Goal: Information Seeking & Learning: Learn about a topic

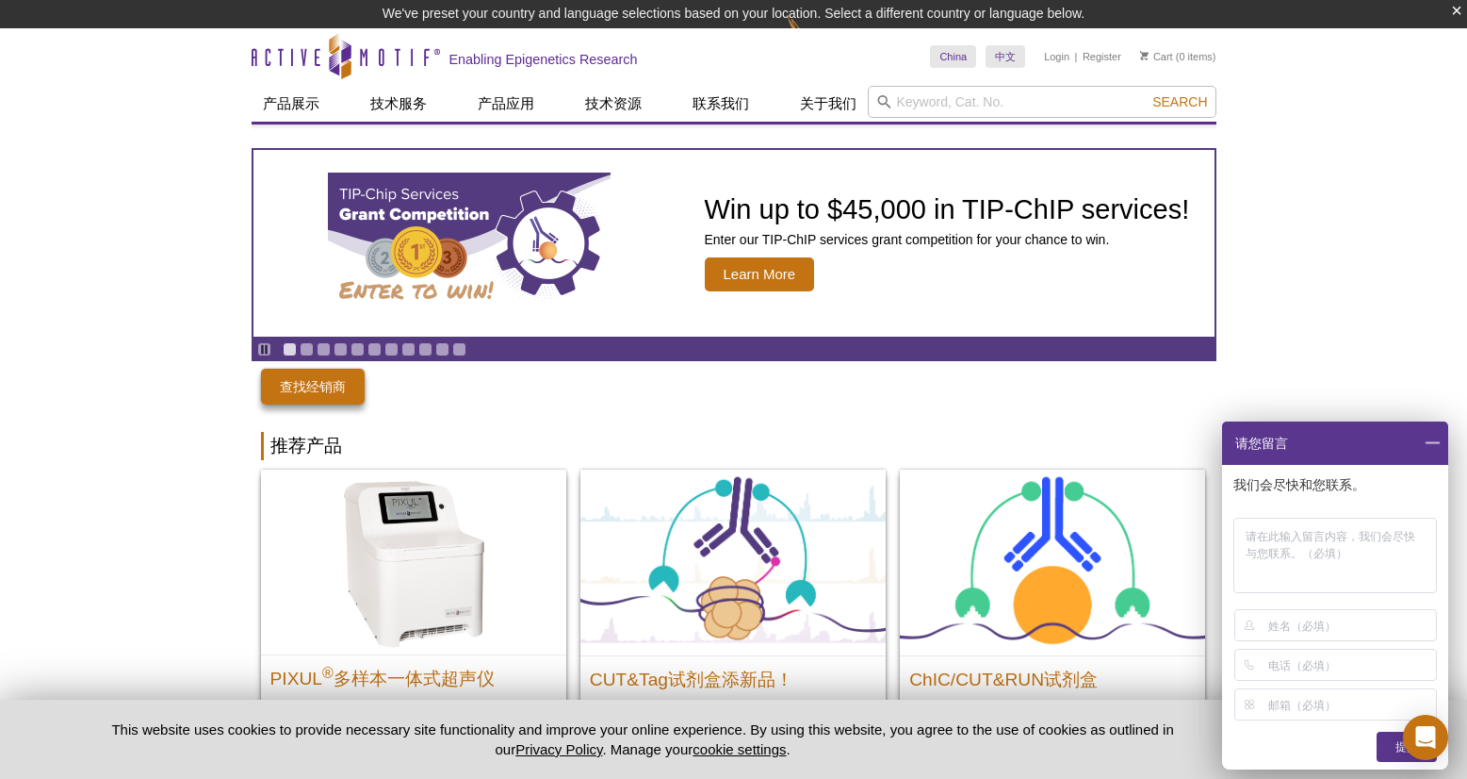
click at [1434, 442] on span at bounding box center [1433, 442] width 32 height 43
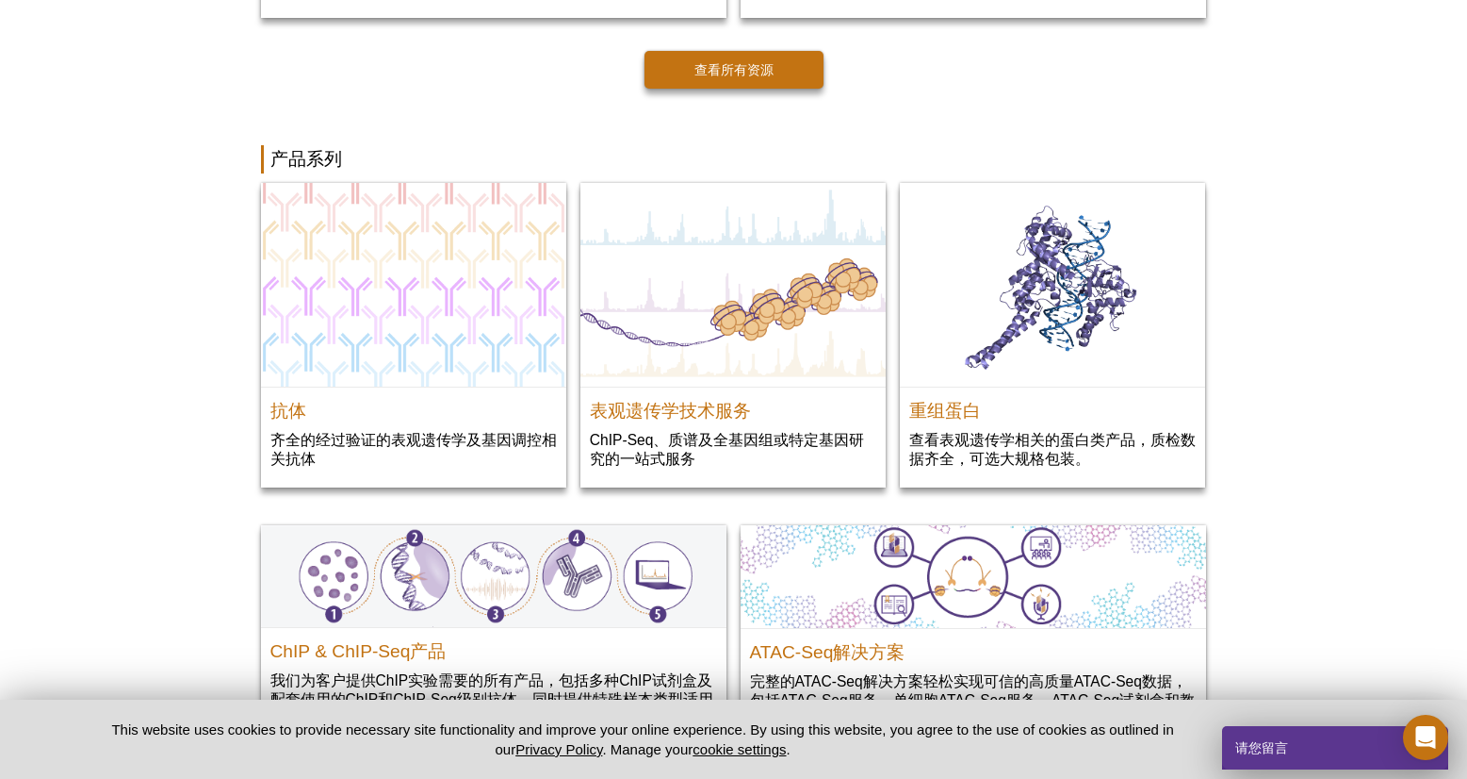
scroll to position [1672, 0]
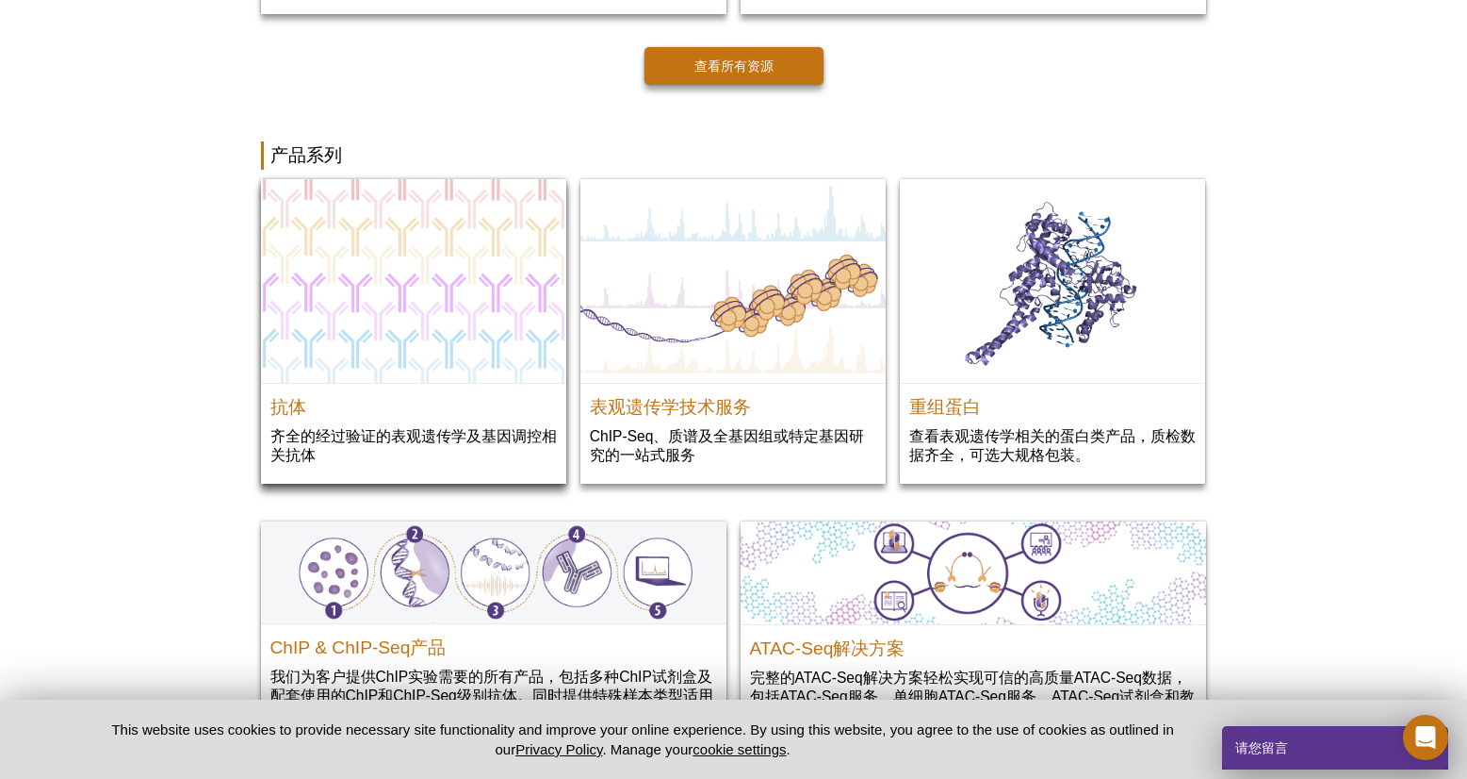
click at [405, 462] on p "齐全的经过验证的表观遗传学及基因调控相关抗体" at bounding box center [413, 445] width 287 height 39
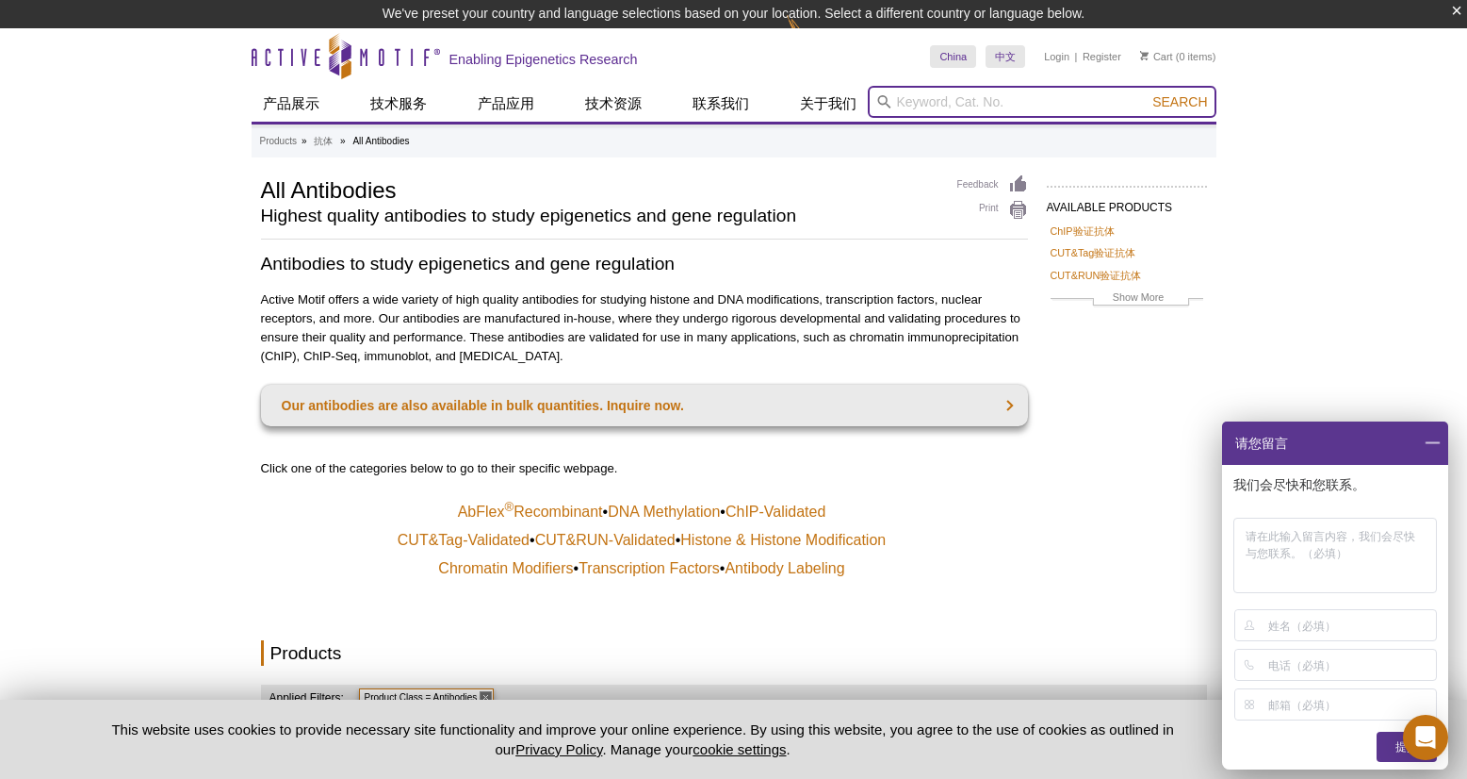
click at [942, 98] on input "search" at bounding box center [1042, 102] width 349 height 32
click at [1434, 444] on span at bounding box center [1433, 442] width 32 height 43
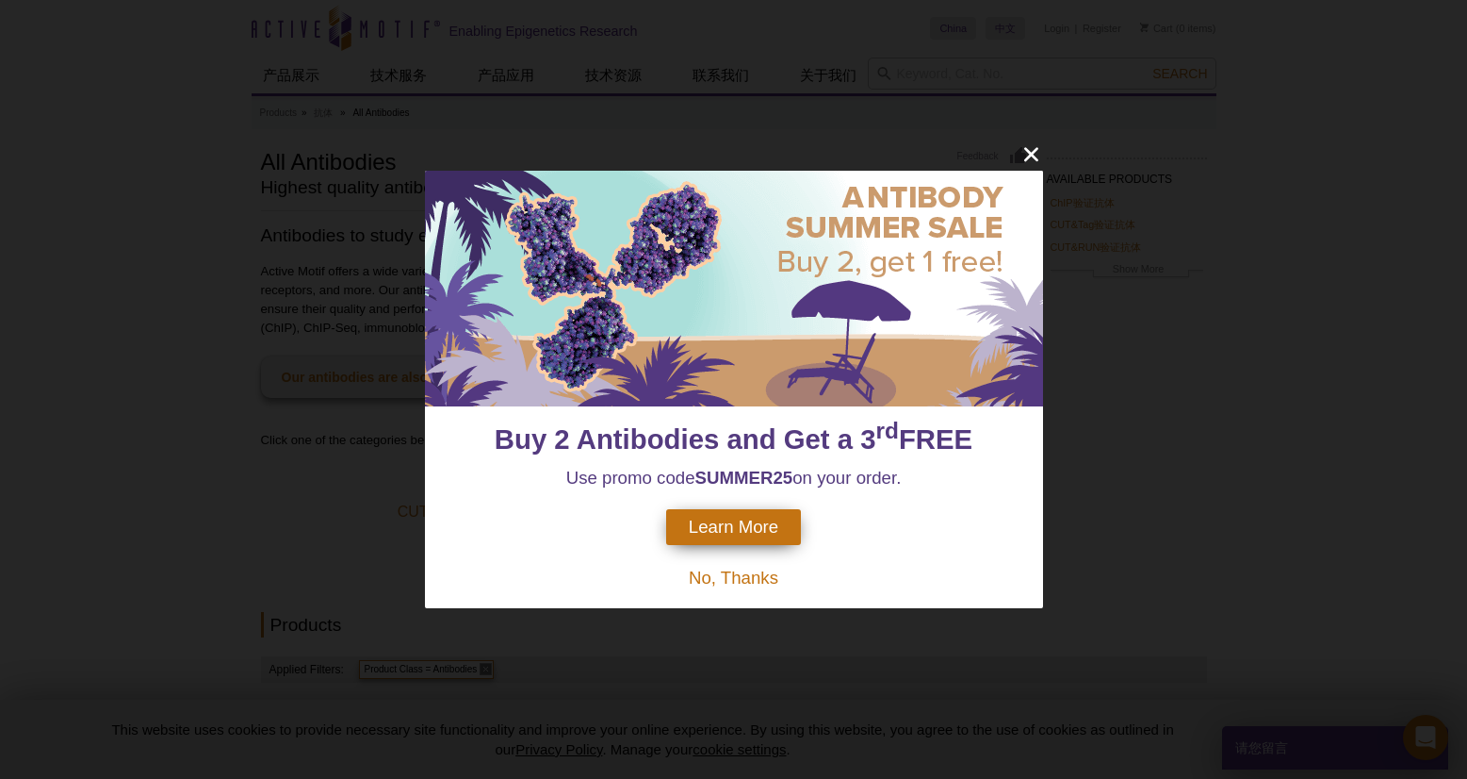
click at [1036, 155] on icon "close" at bounding box center [1032, 154] width 24 height 24
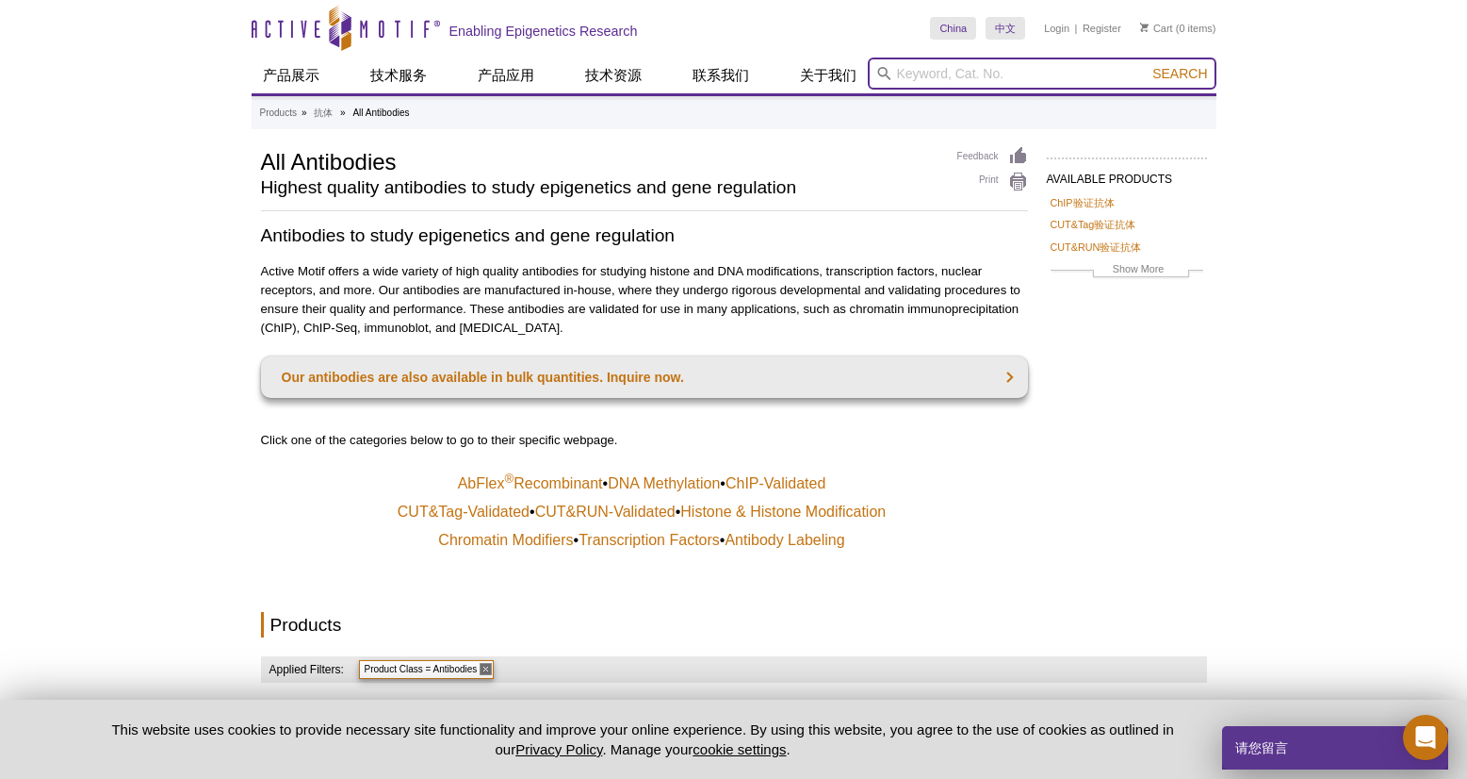
click at [943, 66] on input "search" at bounding box center [1042, 73] width 349 height 32
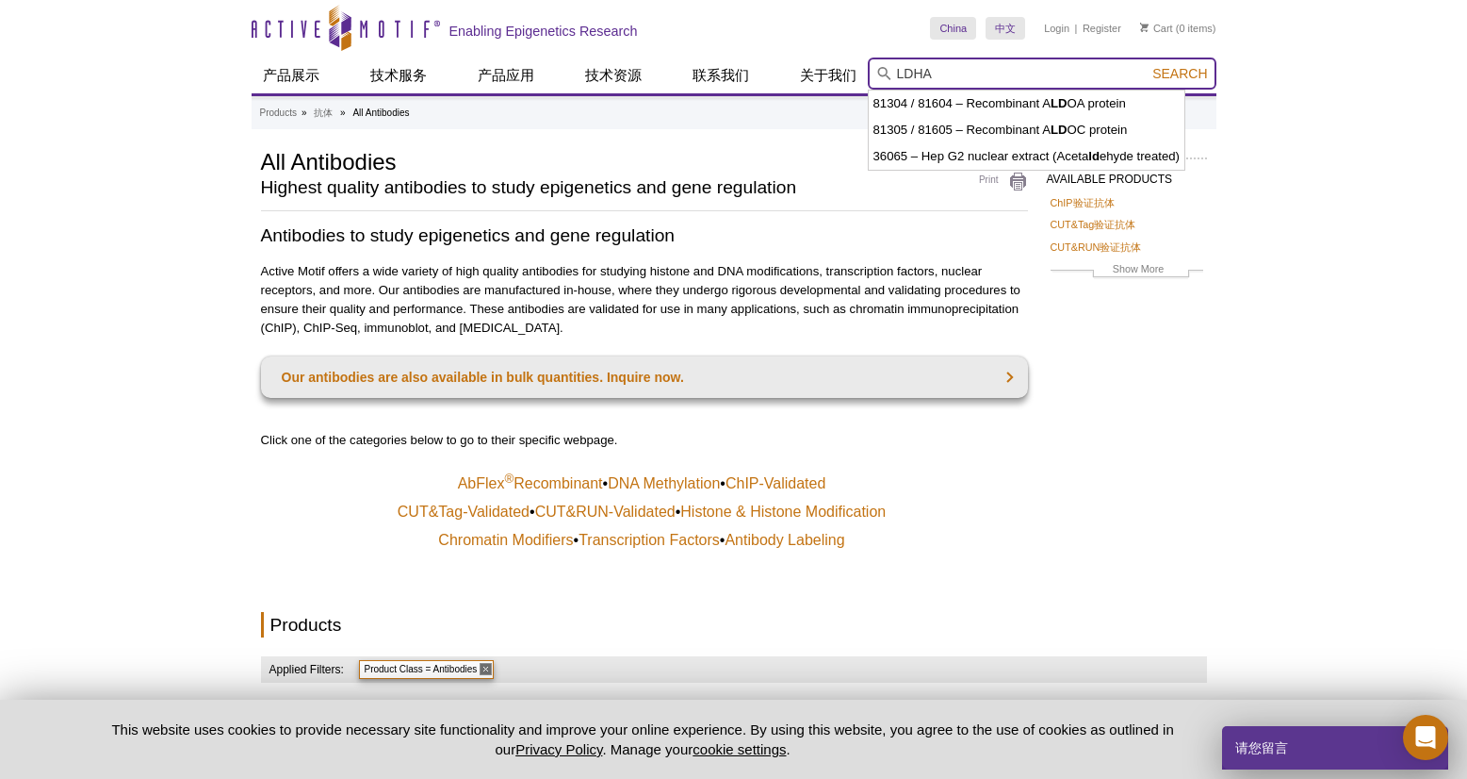
type input "LDHA"
click at [1181, 74] on button "Search" at bounding box center [1180, 73] width 66 height 17
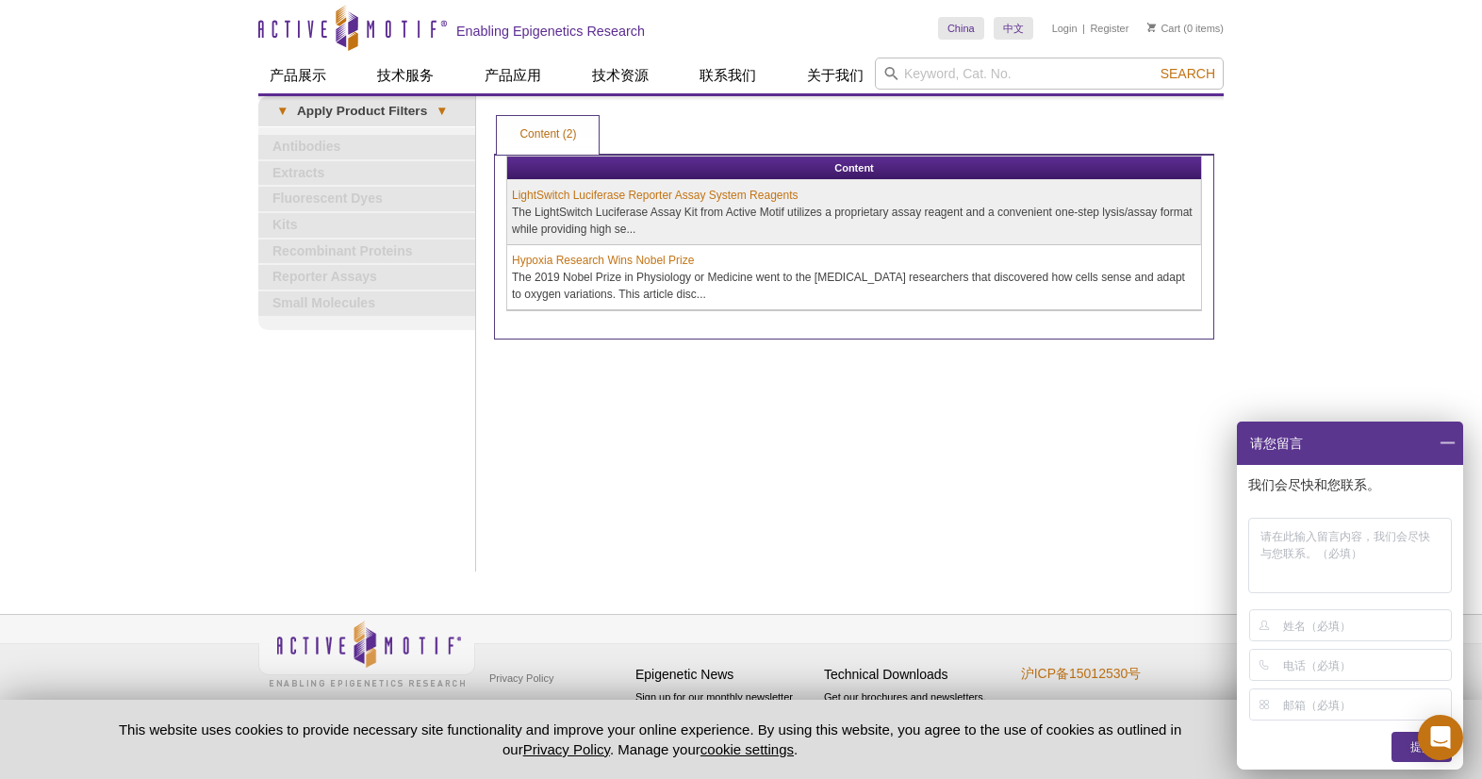
click at [1450, 435] on span at bounding box center [1447, 442] width 32 height 43
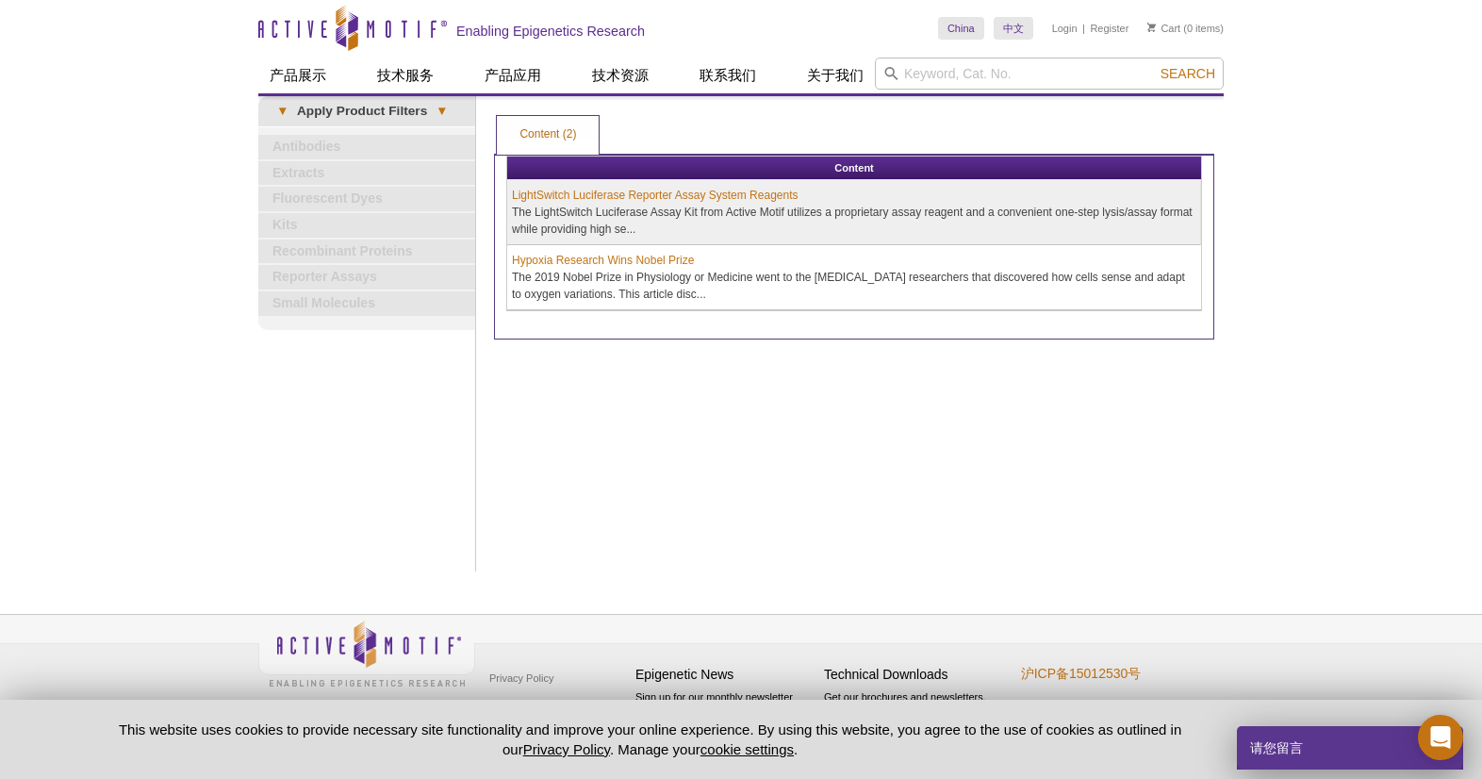
click at [340, 144] on link "Antibodies" at bounding box center [366, 147] width 217 height 25
click at [321, 144] on link "Antibodies" at bounding box center [366, 147] width 217 height 25
click at [302, 104] on link "▾ Apply Product Filters ▾" at bounding box center [366, 111] width 217 height 30
click at [446, 107] on span "▾" at bounding box center [441, 111] width 29 height 17
click at [445, 107] on span "▾" at bounding box center [441, 111] width 29 height 17
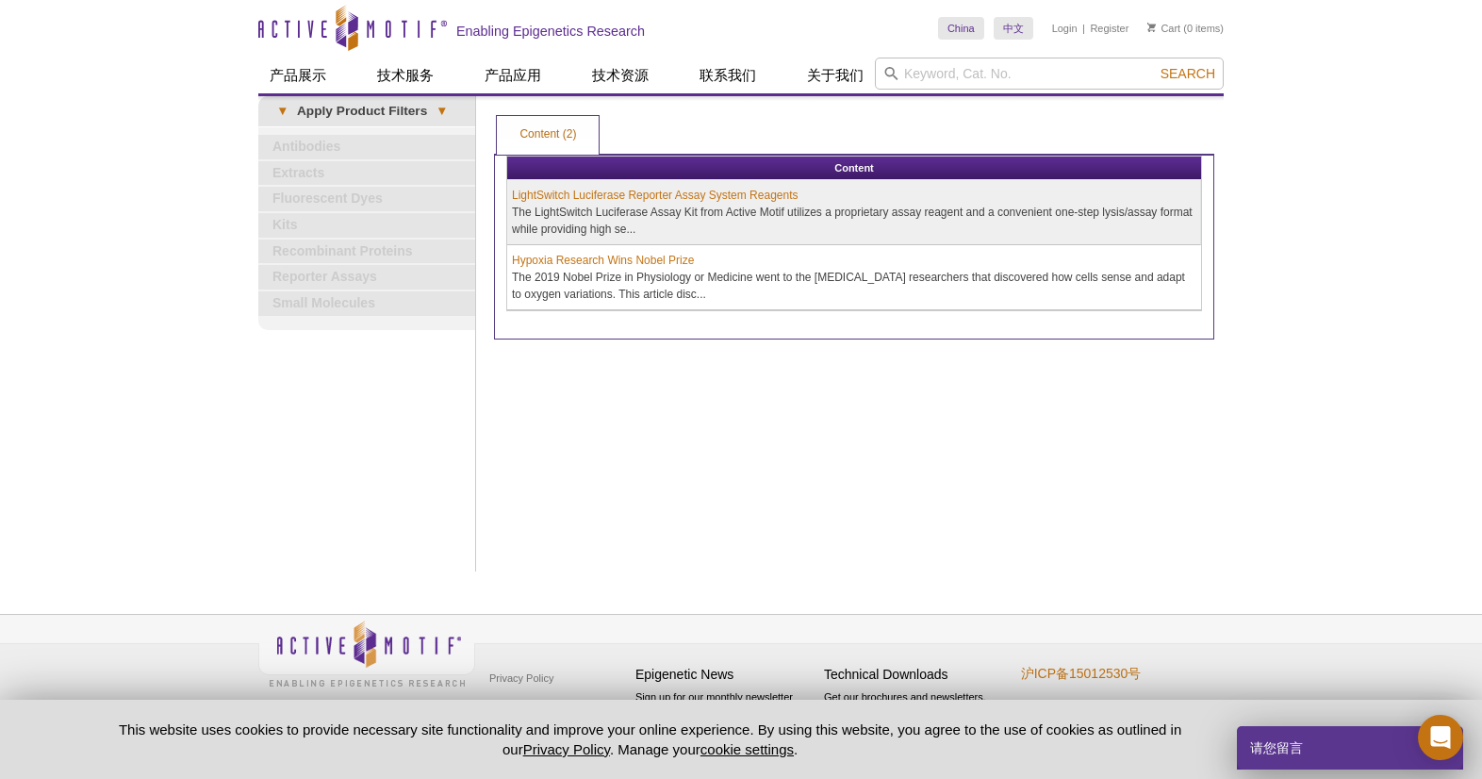
click at [445, 107] on span "▾" at bounding box center [441, 111] width 29 height 17
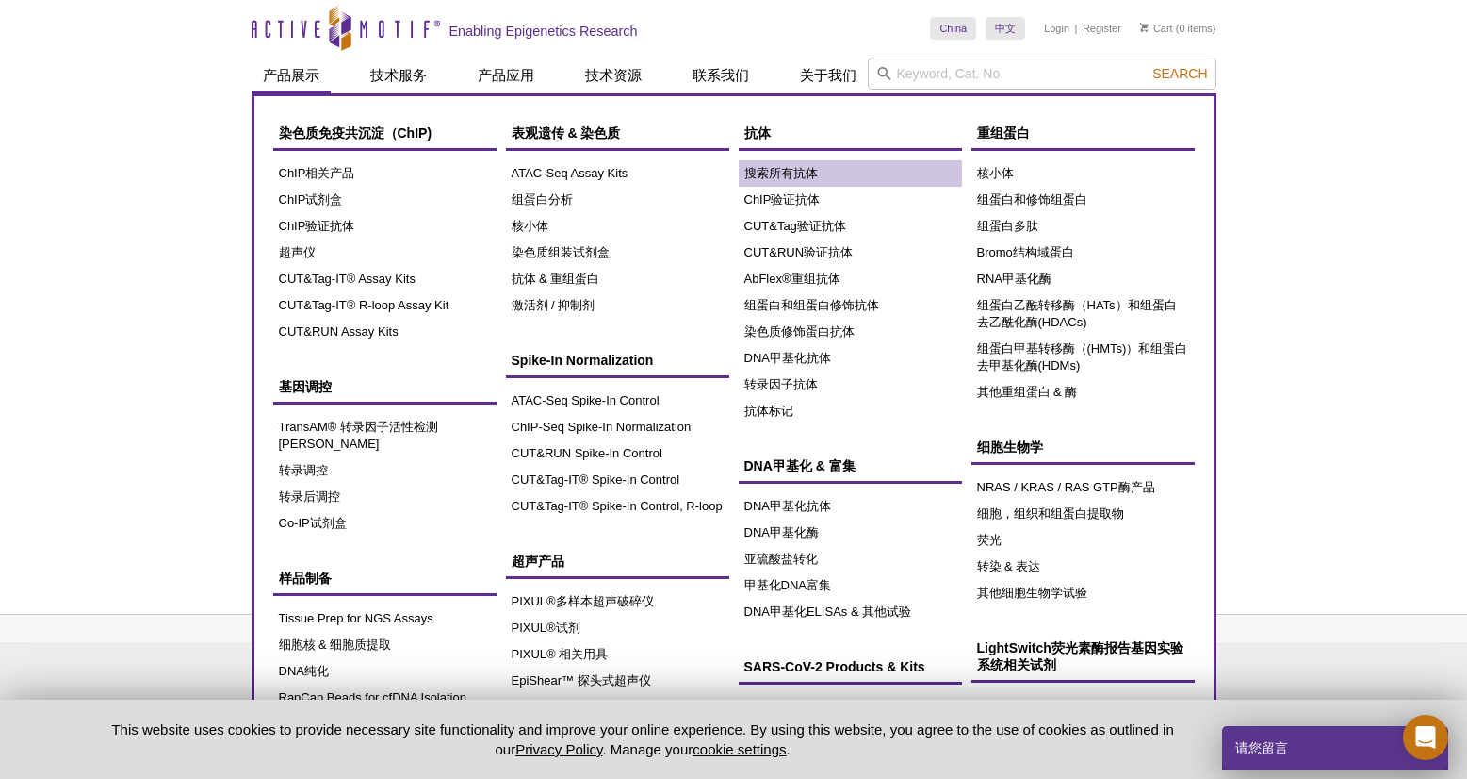
click at [792, 174] on link "搜索所有抗体" at bounding box center [850, 173] width 223 height 26
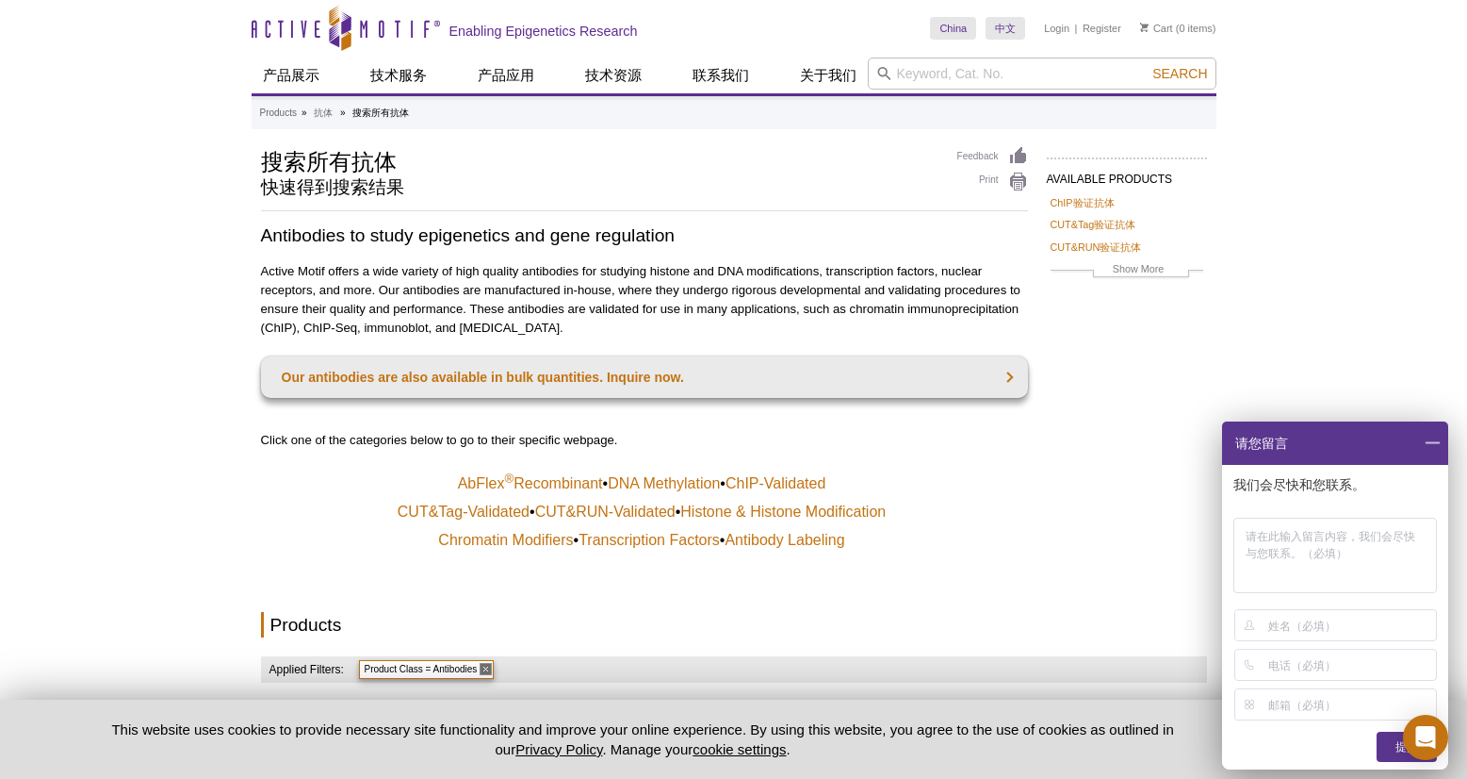
click at [1431, 437] on span at bounding box center [1433, 442] width 32 height 43
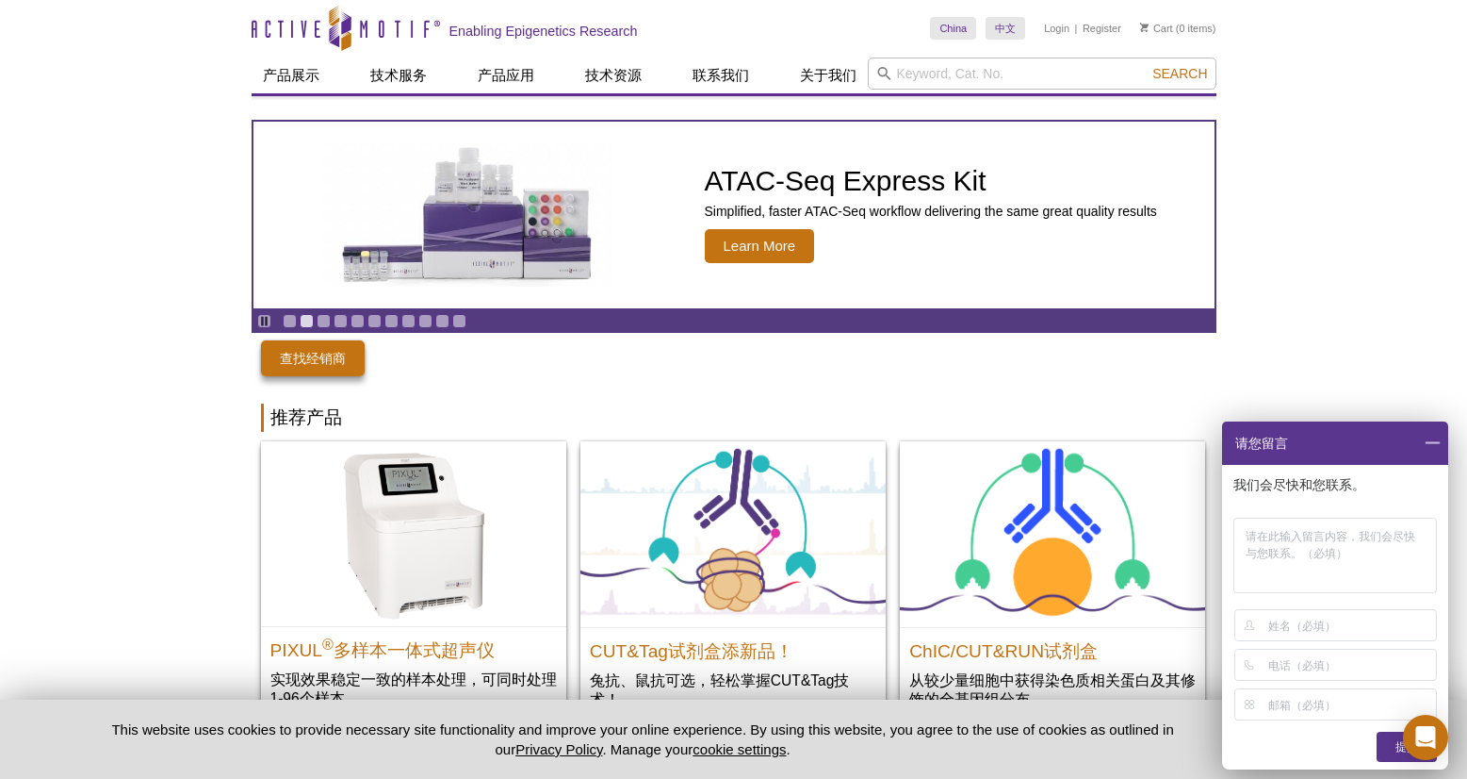
click at [1434, 444] on span at bounding box center [1433, 442] width 32 height 43
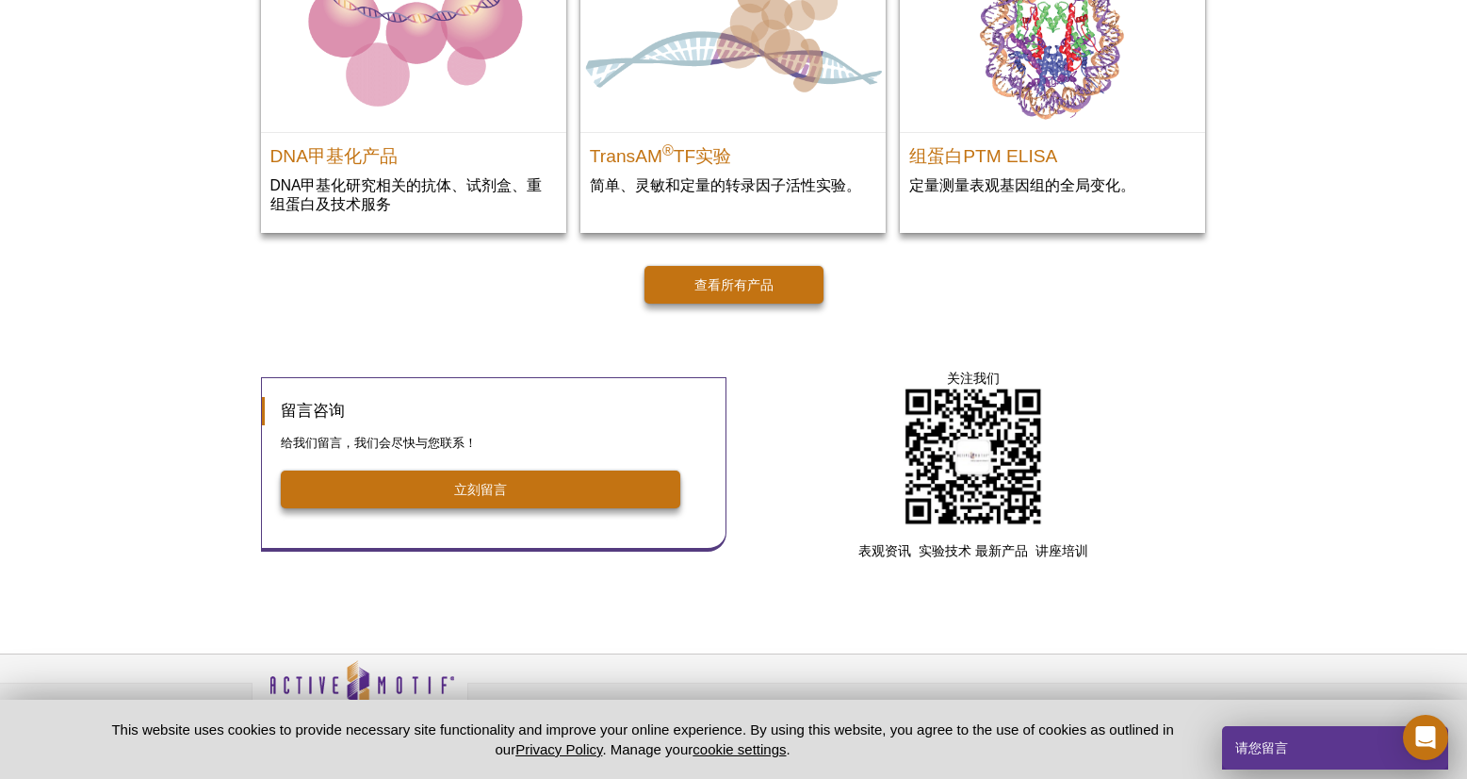
scroll to position [2545, 0]
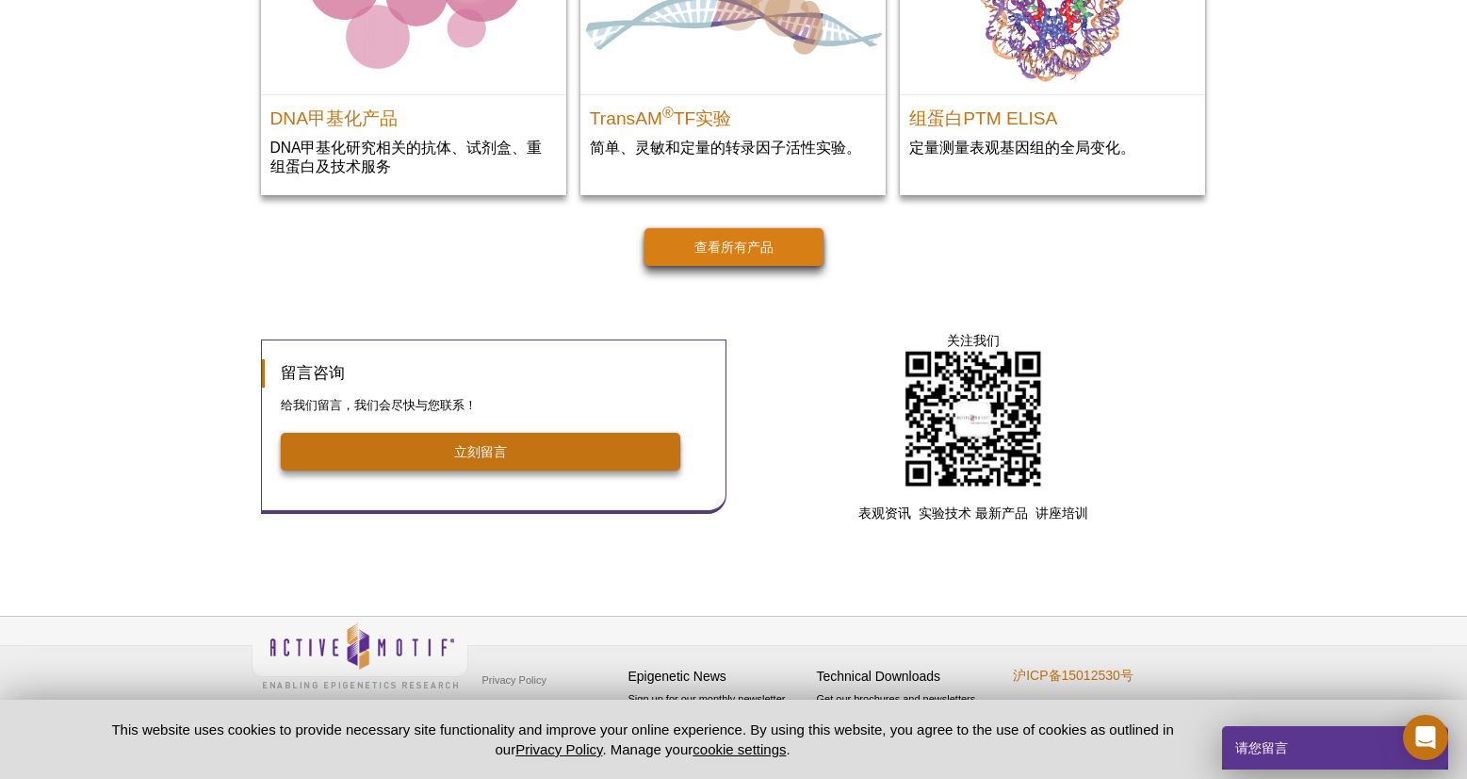
click at [783, 254] on link "查看所有产品" at bounding box center [734, 247] width 179 height 38
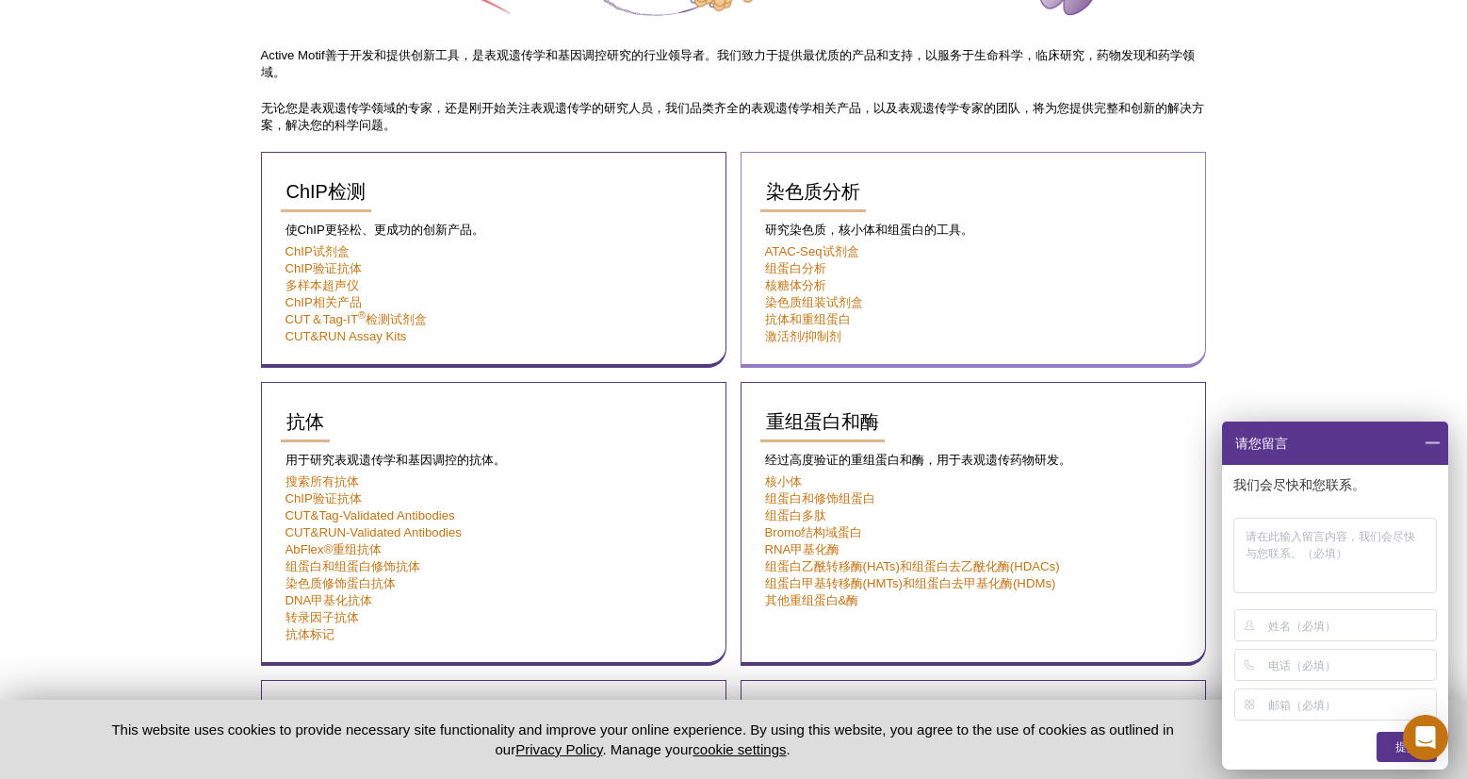
scroll to position [331, 0]
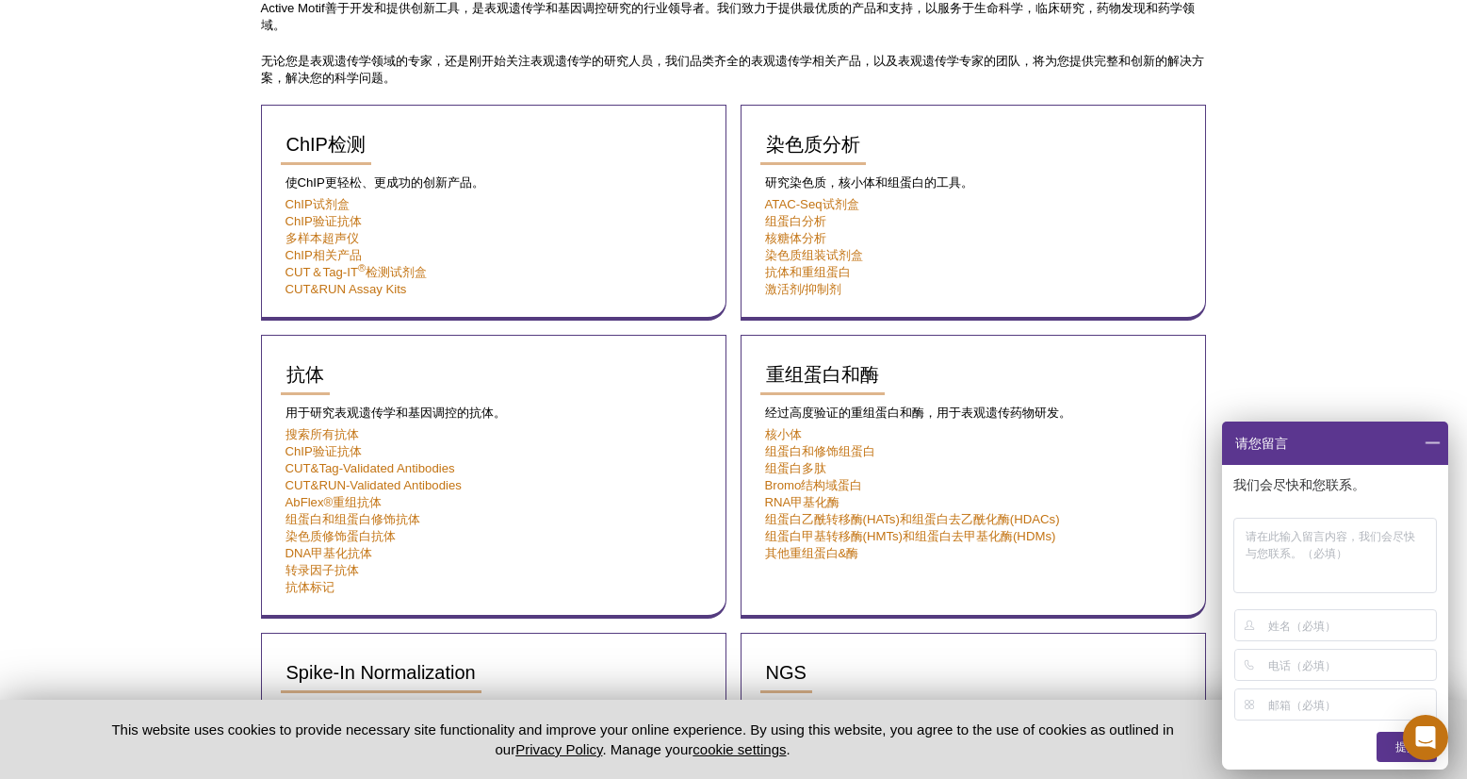
click at [1437, 441] on span at bounding box center [1433, 442] width 32 height 43
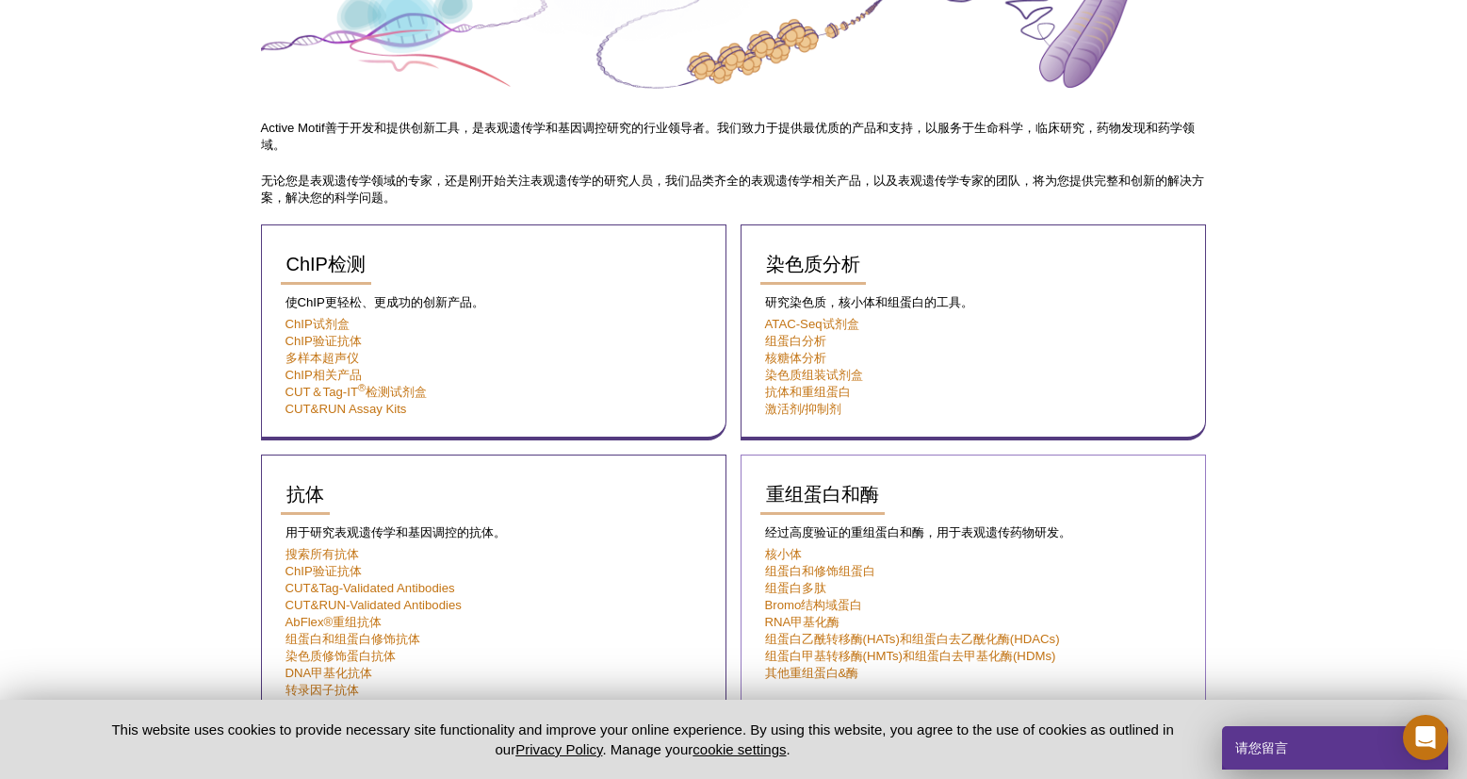
scroll to position [0, 0]
